Goal: Task Accomplishment & Management: Use online tool/utility

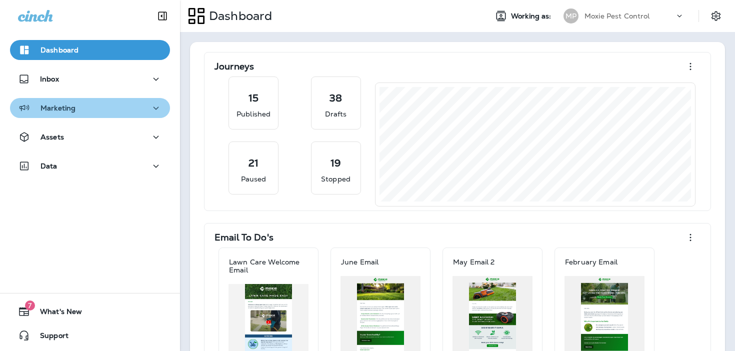
click at [119, 105] on div "Marketing" at bounding box center [90, 108] width 144 height 13
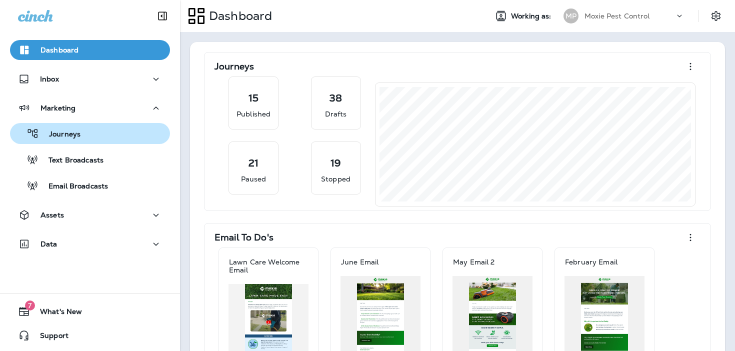
click at [115, 133] on div "Journeys" at bounding box center [90, 133] width 152 height 15
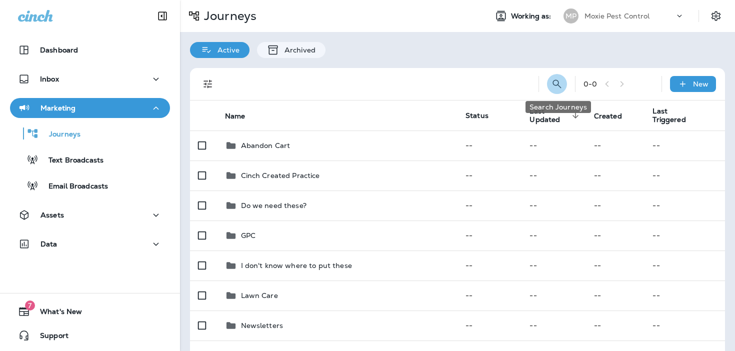
click at [551, 82] on button "Search Journeys" at bounding box center [557, 84] width 20 height 20
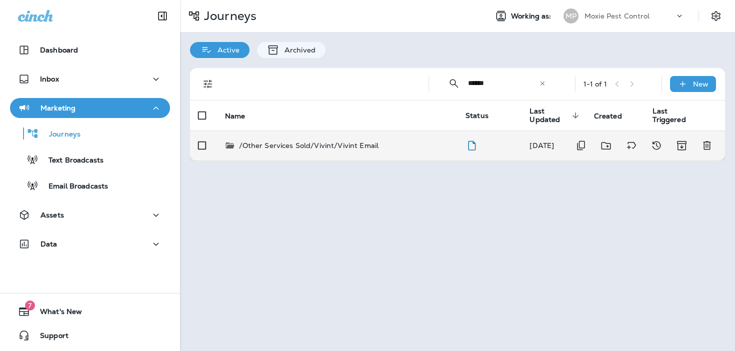
type input "******"
click at [360, 144] on p "/Other Services Sold/Vivint/Vivint Email" at bounding box center [309, 146] width 140 height 10
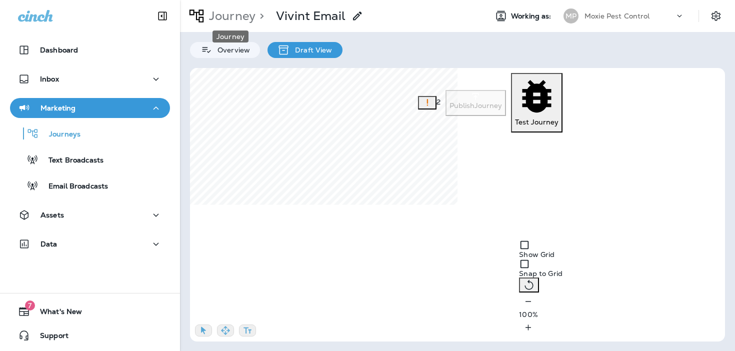
click at [232, 10] on p "Journey" at bounding box center [230, 16] width 51 height 15
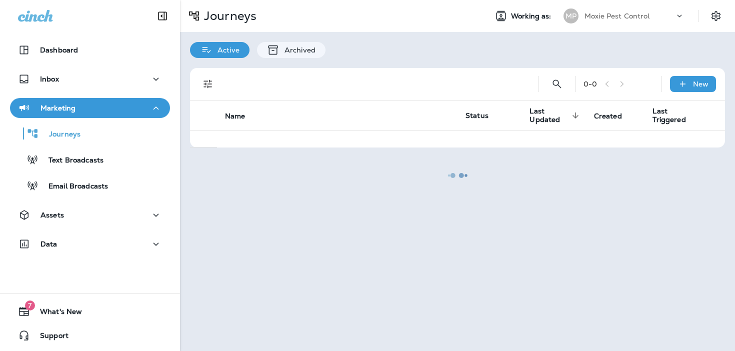
click at [556, 83] on div at bounding box center [457, 175] width 553 height 349
click at [84, 138] on div "Journeys" at bounding box center [90, 133] width 152 height 15
click at [80, 54] on div "Dashboard" at bounding box center [90, 50] width 144 height 12
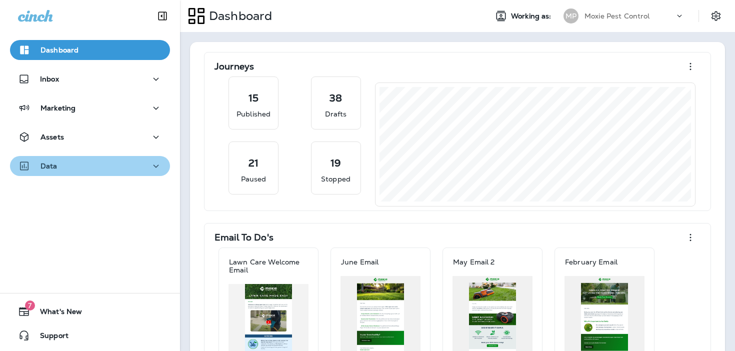
click at [77, 168] on div "Data" at bounding box center [90, 166] width 144 height 13
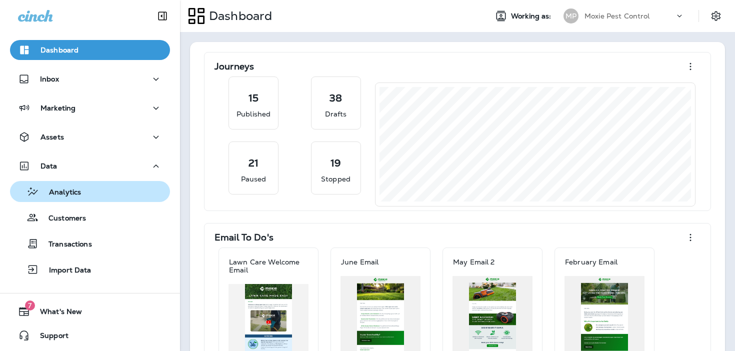
click at [87, 194] on div "Analytics" at bounding box center [90, 191] width 152 height 15
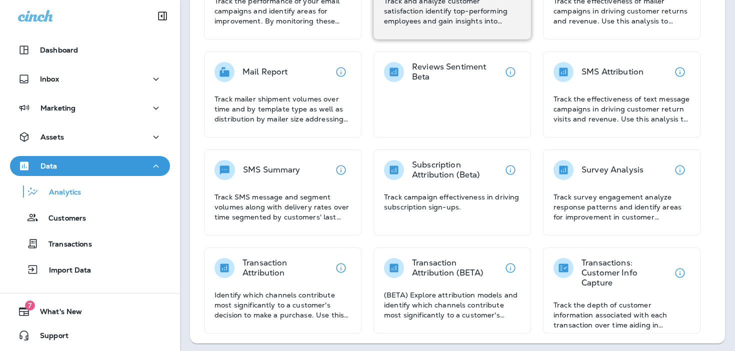
scroll to position [225, 0]
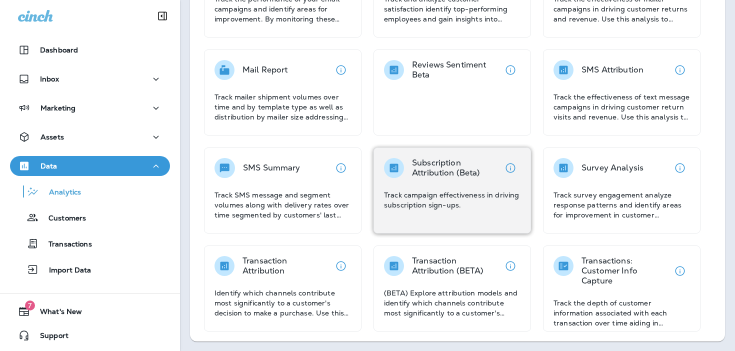
click at [450, 173] on p "Subscription Attribution (Beta)" at bounding box center [456, 168] width 89 height 20
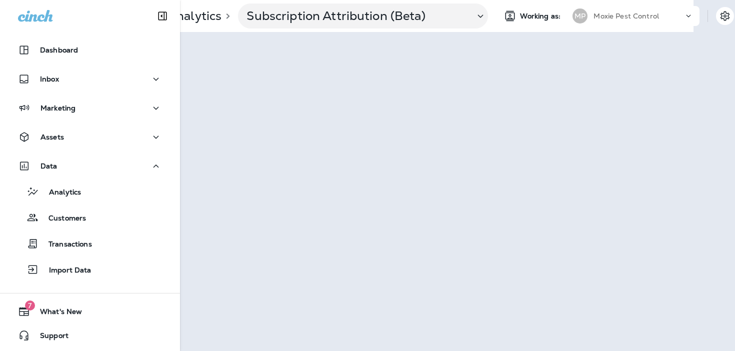
scroll to position [0, 44]
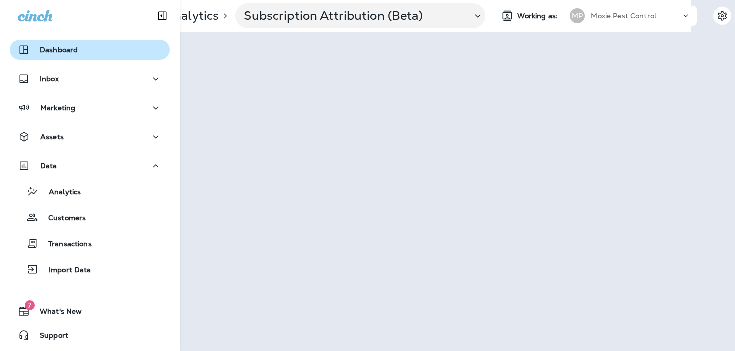
click at [128, 52] on div "Dashboard" at bounding box center [90, 50] width 144 height 12
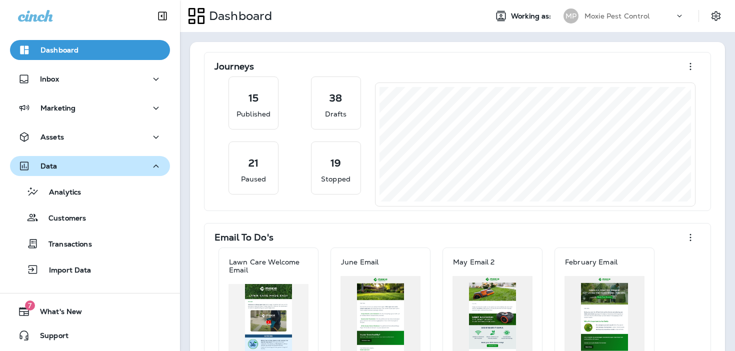
click at [125, 168] on div "Data" at bounding box center [90, 166] width 144 height 13
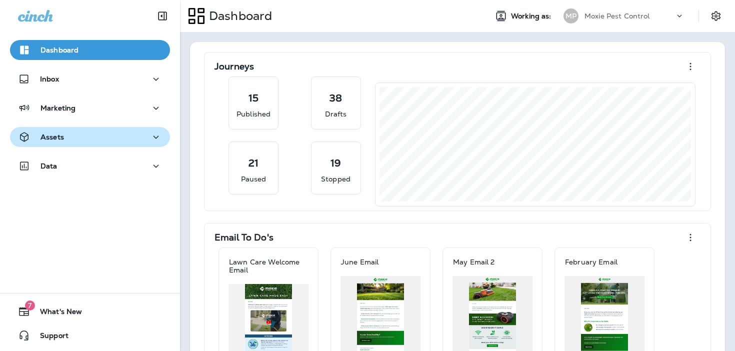
click at [124, 143] on button "Assets" at bounding box center [90, 137] width 160 height 20
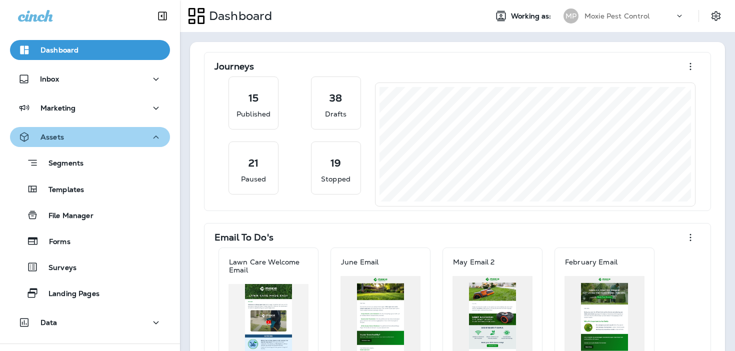
click at [122, 140] on div "Assets" at bounding box center [90, 137] width 144 height 13
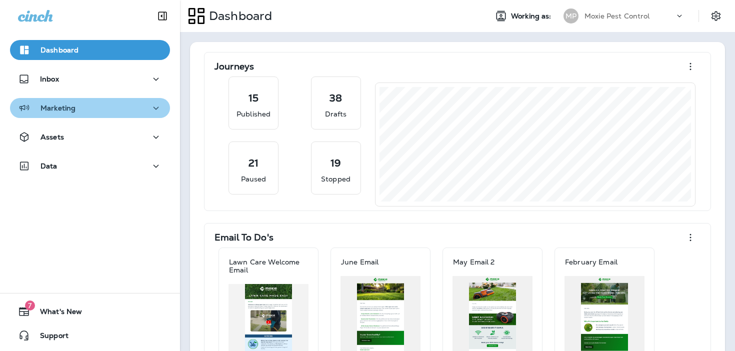
click at [124, 112] on div "Marketing" at bounding box center [90, 108] width 144 height 13
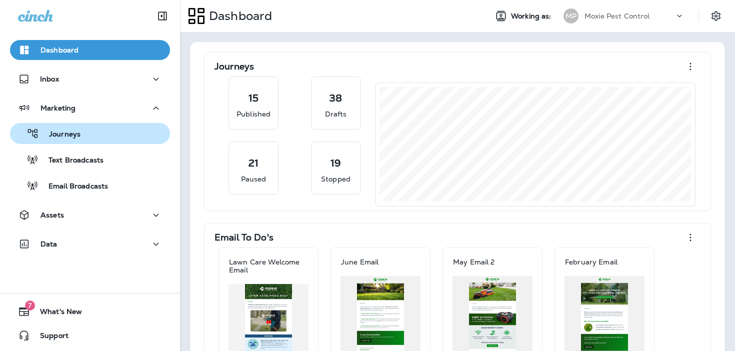
click at [122, 135] on div "Journeys" at bounding box center [90, 133] width 152 height 15
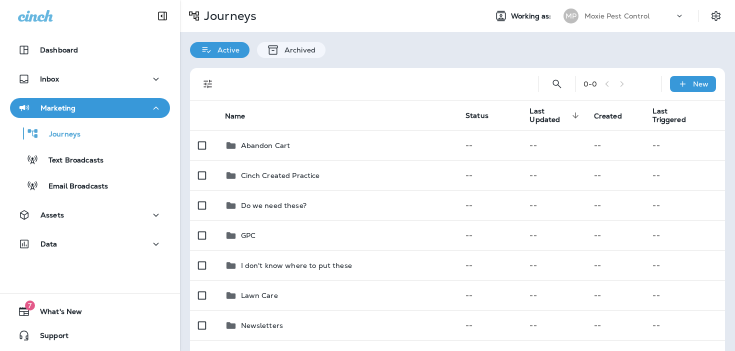
click at [625, 14] on p "Moxie Pest Control" at bounding box center [618, 16] width 66 height 8
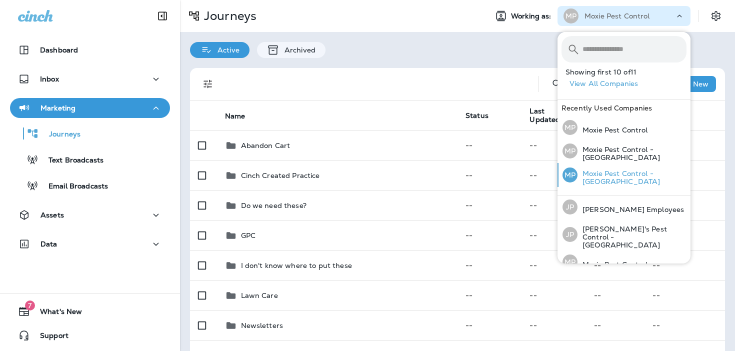
click at [638, 170] on p "Moxie Pest Control - OC Riverside" at bounding box center [632, 178] width 109 height 16
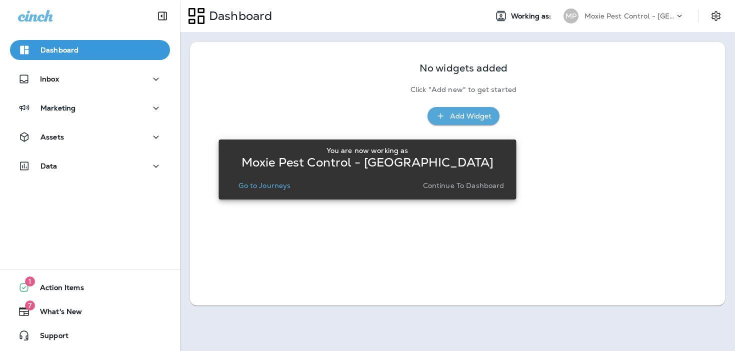
click at [276, 189] on p "Go to Journeys" at bounding box center [265, 186] width 52 height 8
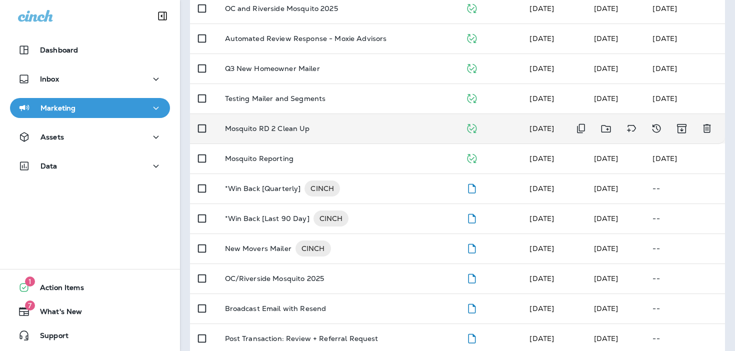
scroll to position [207, 0]
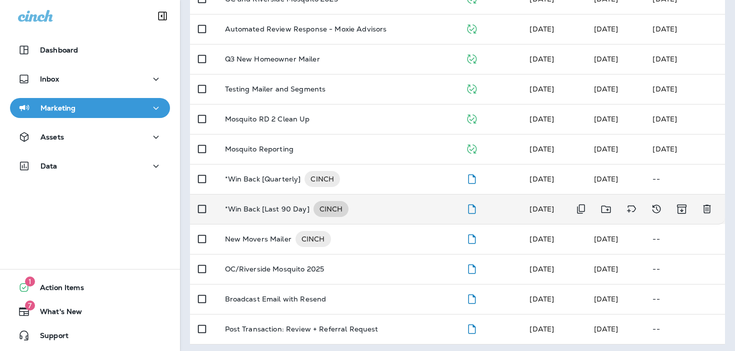
click at [332, 209] on span "CINCH" at bounding box center [332, 209] width 36 height 10
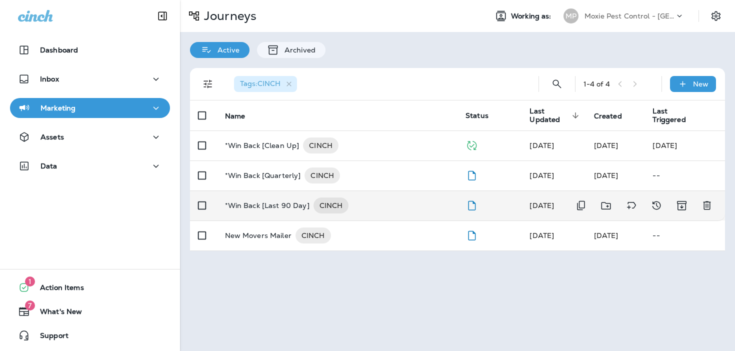
click at [274, 197] on td "*Win Back [Last 90 Day] CINCH" at bounding box center [337, 206] width 241 height 30
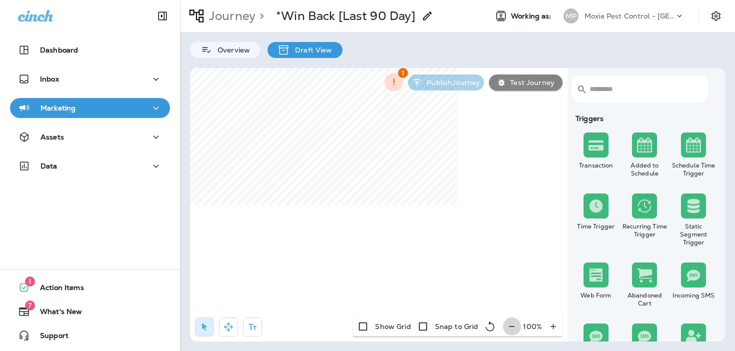
click at [511, 328] on icon "button" at bounding box center [512, 327] width 11 height 10
click at [511, 328] on icon "button" at bounding box center [516, 327] width 11 height 10
click at [512, 328] on icon "button" at bounding box center [517, 327] width 11 height 10
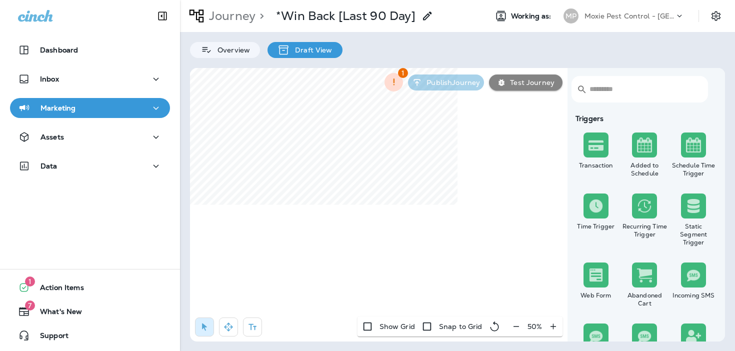
click at [511, 328] on div "50 %" at bounding box center [535, 327] width 56 height 20
click at [226, 323] on icon "button" at bounding box center [229, 327] width 10 height 10
click at [250, 19] on p "Journey" at bounding box center [230, 16] width 51 height 15
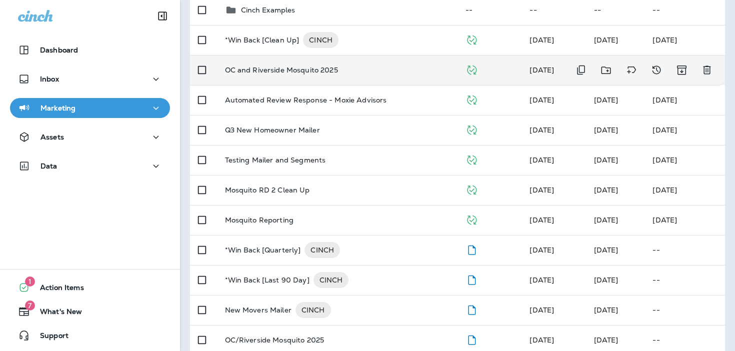
scroll to position [152, 0]
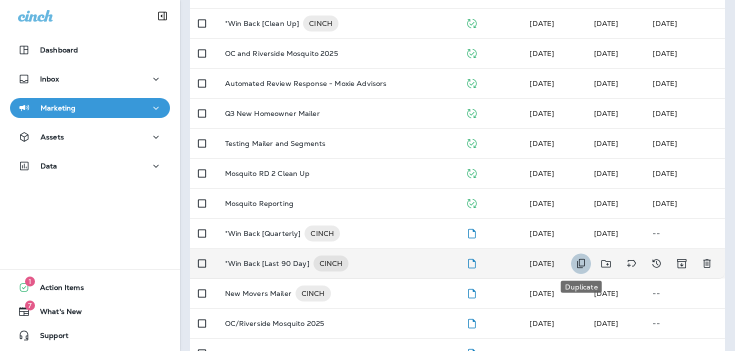
click at [582, 266] on icon "Duplicate" at bounding box center [581, 264] width 8 height 10
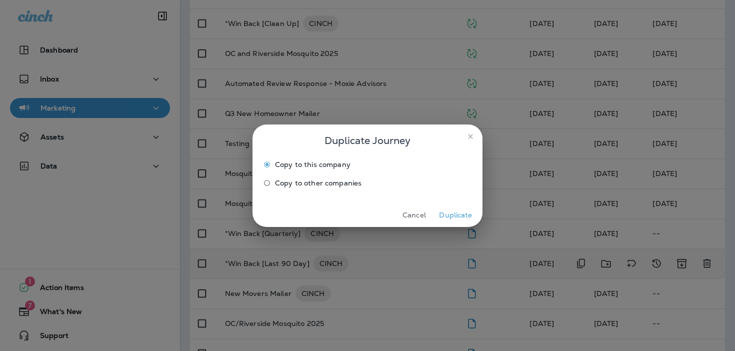
click at [343, 189] on label "Copy to other companies" at bounding box center [361, 183] width 204 height 16
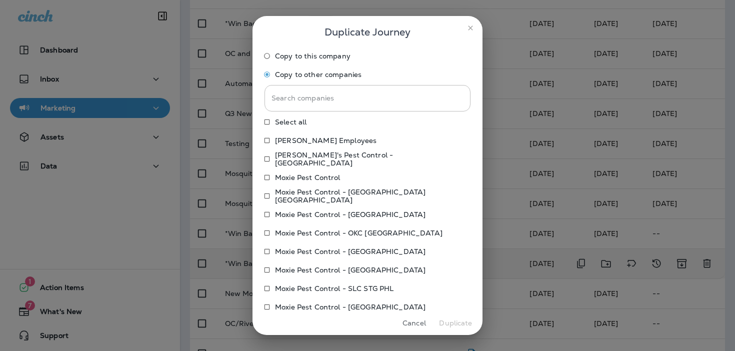
scroll to position [32, 0]
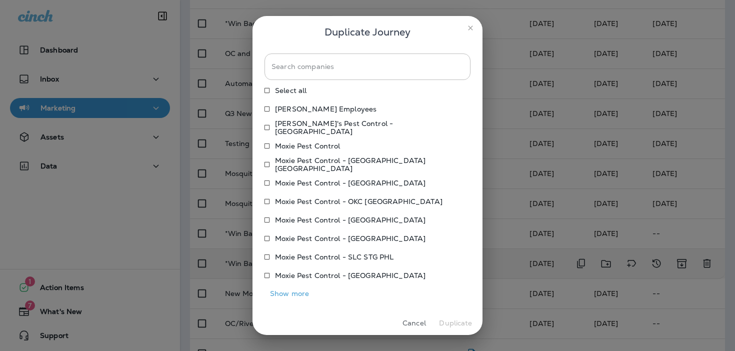
click at [286, 293] on button "Show more" at bounding box center [290, 294] width 50 height 16
click at [301, 145] on p "Moxie Pest Control" at bounding box center [308, 146] width 66 height 8
click at [452, 325] on button "Duplicate" at bounding box center [456, 324] width 38 height 16
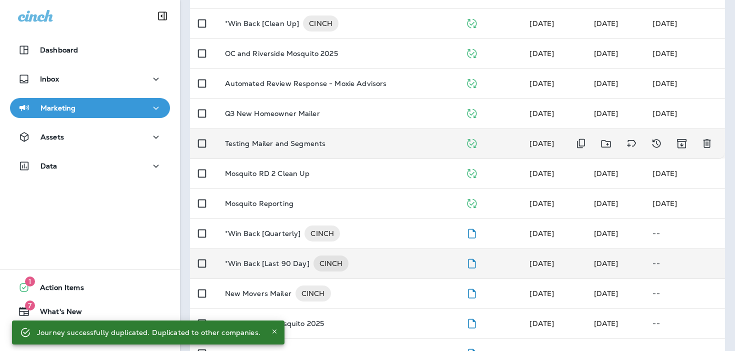
scroll to position [0, 0]
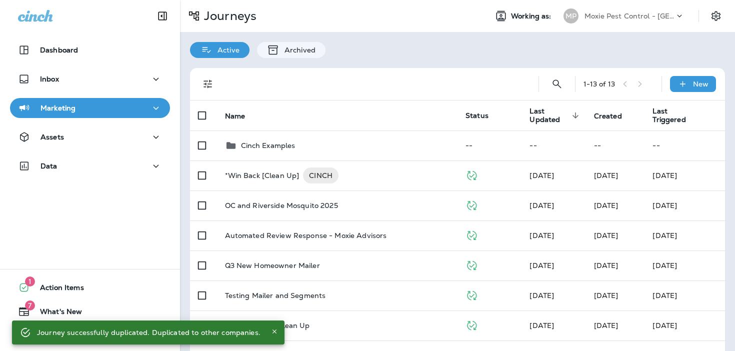
click at [642, 9] on div "Moxie Pest Control - OC Riverside" at bounding box center [630, 16] width 90 height 15
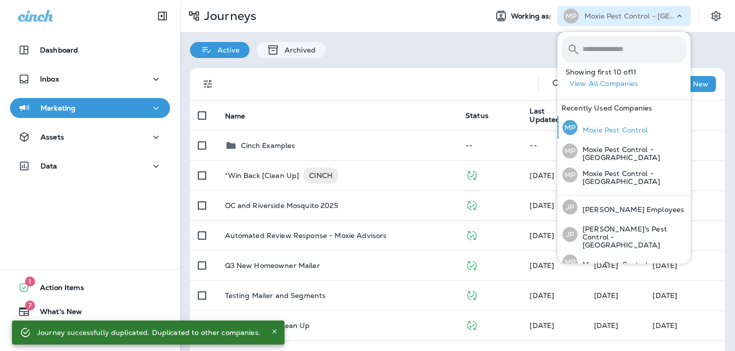
click at [599, 134] on p "Moxie Pest Control" at bounding box center [613, 130] width 71 height 8
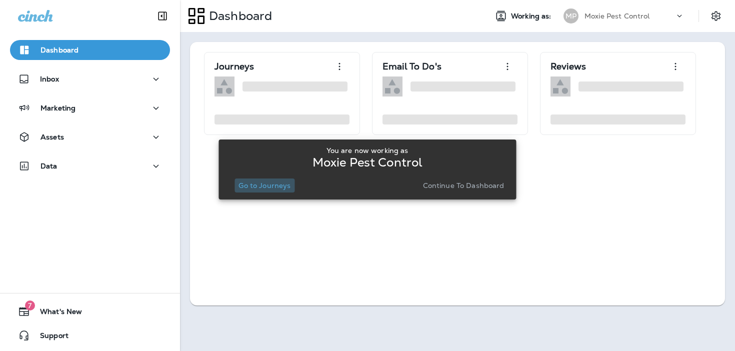
click at [274, 185] on p "Go to Journeys" at bounding box center [265, 186] width 52 height 8
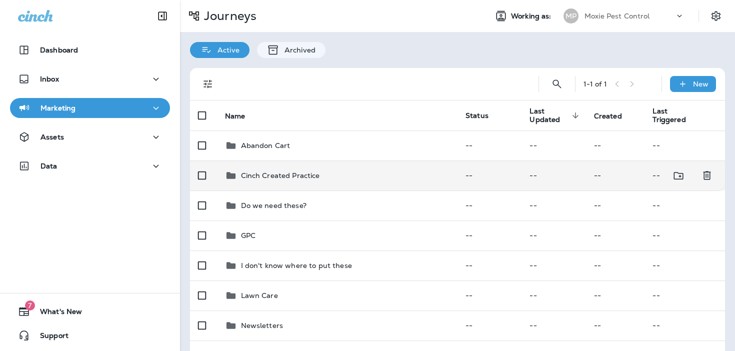
scroll to position [120, 0]
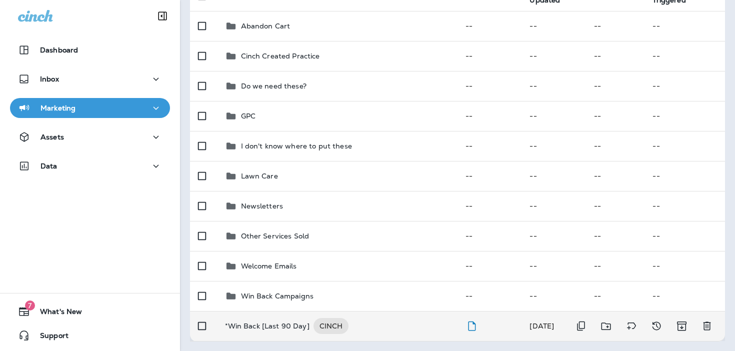
click at [262, 320] on p "*Win Back [Last 90 Day]" at bounding box center [267, 326] width 85 height 16
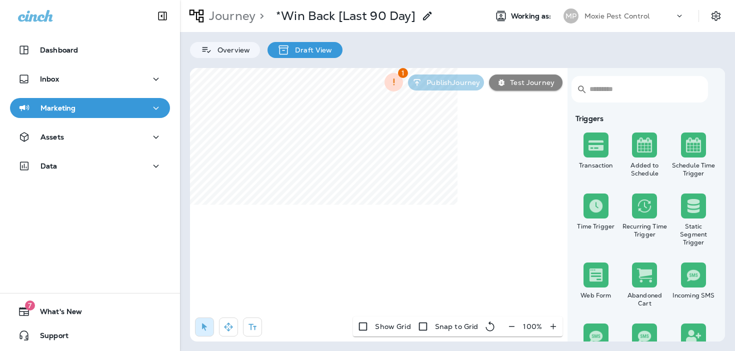
click at [235, 22] on p "Journey" at bounding box center [230, 16] width 51 height 15
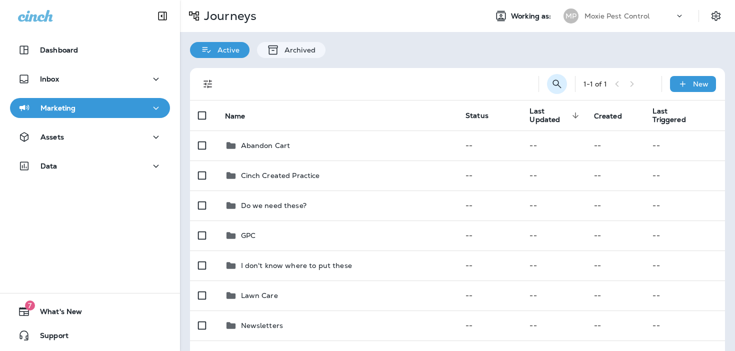
click at [553, 82] on icon "Search Journeys" at bounding box center [557, 84] width 9 height 9
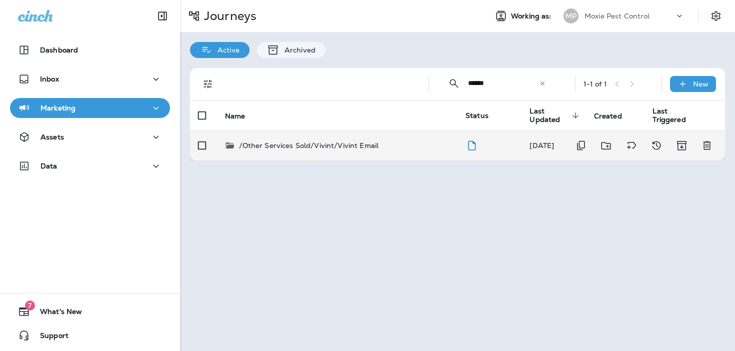
type input "******"
click at [377, 144] on p "/Other Services Sold/Vivint/Vivint Email" at bounding box center [309, 146] width 140 height 10
